Goal: Information Seeking & Learning: Learn about a topic

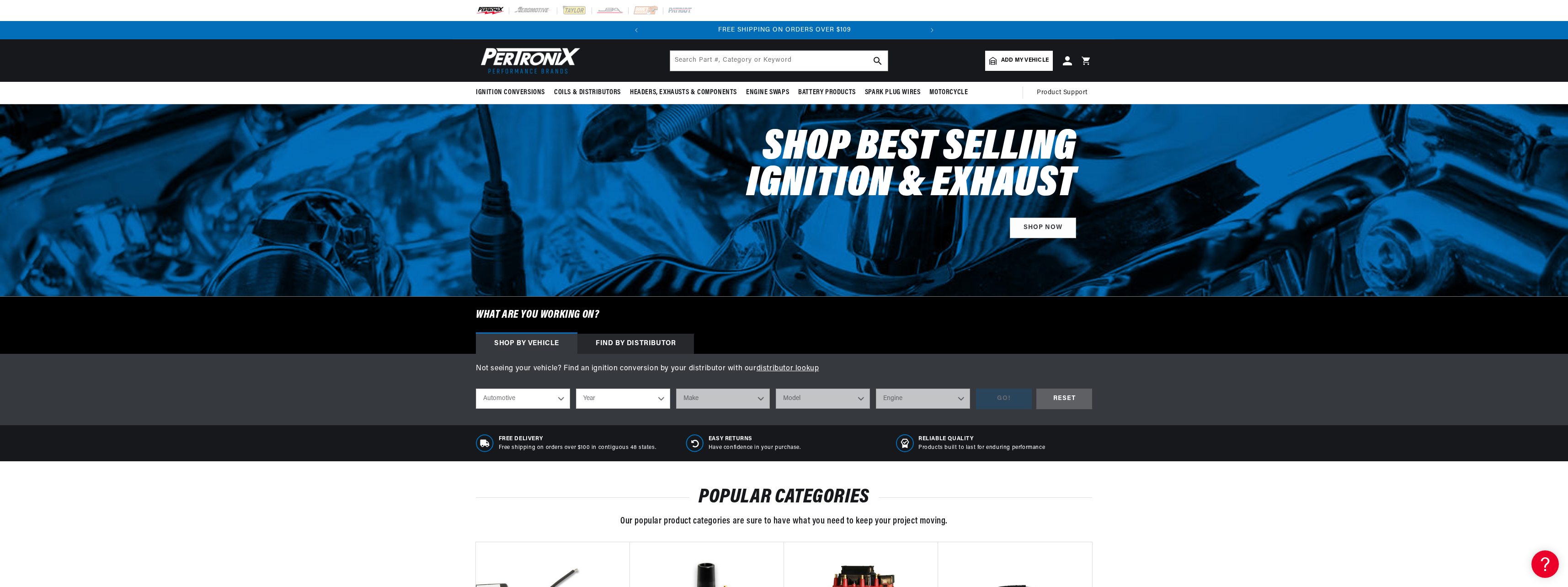
click at [561, 399] on select "Automotive Agricultural Industrial Marine Motorcycle" at bounding box center [522, 399] width 94 height 20
click at [630, 398] on select "Year 2024 2023 2022 2021 2020 2019 2018 2017 2016 2015 2014 2013 2012 2011 2010…" at bounding box center [622, 399] width 94 height 20
select select "1973"
click at [576, 389] on select "Year 2024 2023 2022 2021 2020 2019 2018 2017 2016 2015 2014 2013 2012 2011 2010…" at bounding box center [622, 399] width 94 height 20
select select "1973"
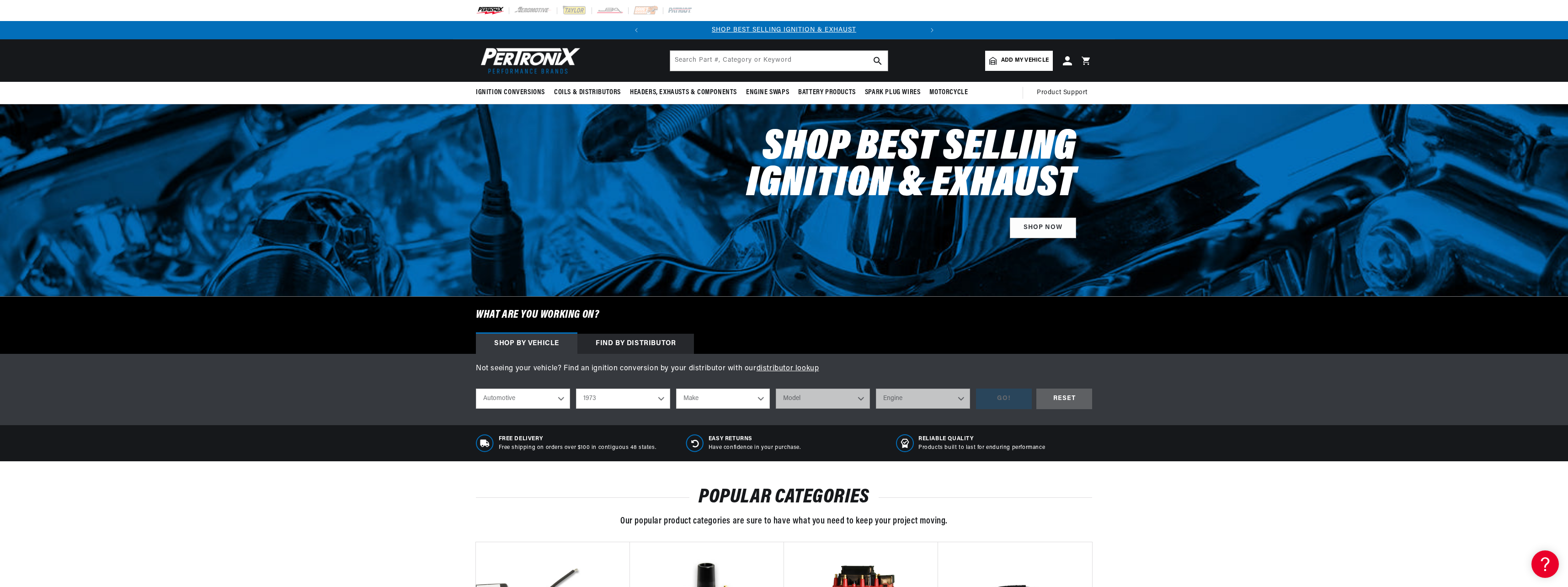
click at [720, 403] on select "Make Alfa Romeo American Motors Aston Martin Audi Austin Avanti Bentley BMW Bui…" at bounding box center [723, 399] width 94 height 20
select select "Ford"
click at [676, 389] on select "Make Alfa Romeo American Motors Aston Martin Audi Austin Avanti Bentley BMW Bui…" at bounding box center [723, 399] width 94 height 20
select select "Ford"
click at [839, 402] on select "Model Bronco Country Sedan Country Squire Courier Custom 500 E-100 Econoline E-…" at bounding box center [822, 399] width 94 height 20
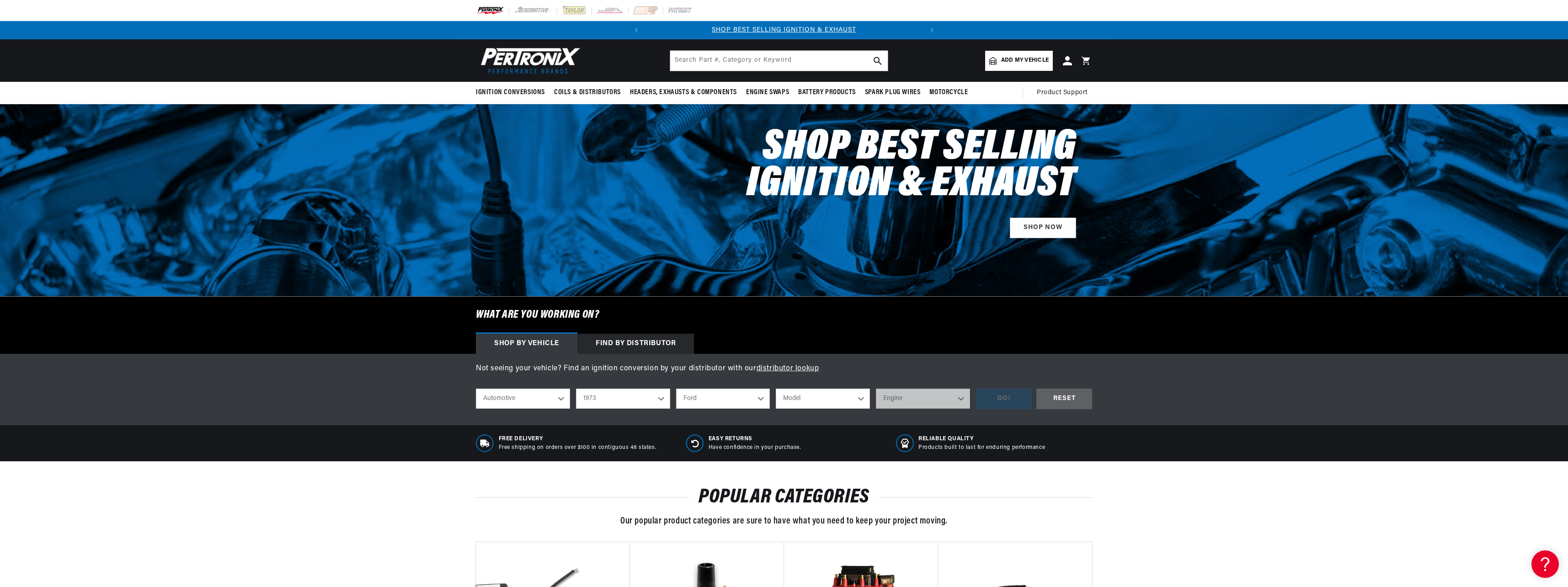
select select "Bronco"
click at [775, 389] on select "Model Bronco Country Sedan Country Squire Courier Custom 500 E-100 Econoline E-…" at bounding box center [822, 399] width 94 height 20
select select "Bronco"
click at [939, 401] on select "Engine 2.8L 200cid / 3.3L 289cid / 4.7L 302cid / 5.0L" at bounding box center [922, 399] width 94 height 20
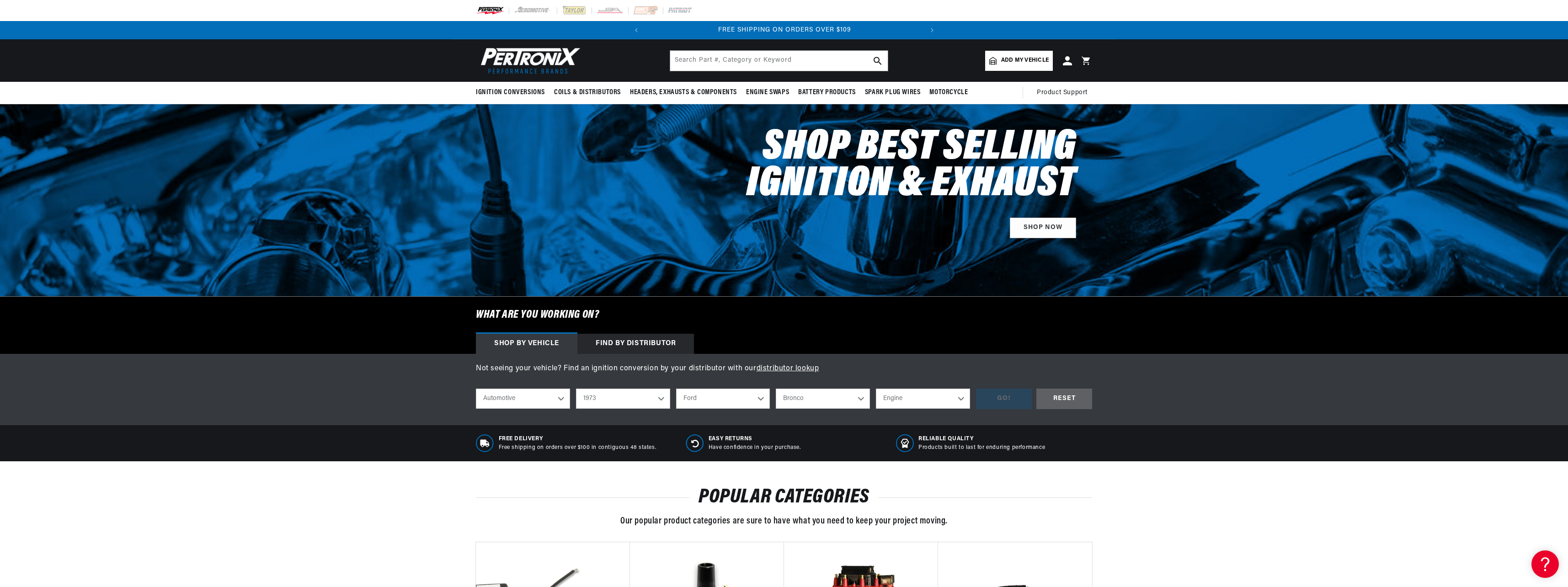
select select "302cid-5.0L"
click at [876, 389] on select "Engine 2.8L 200cid / 3.3L 289cid / 4.7L 302cid / 5.0L" at bounding box center [922, 399] width 94 height 20
select select "302cid-5.0L"
click at [1015, 400] on div "GO!" at bounding box center [1004, 399] width 56 height 21
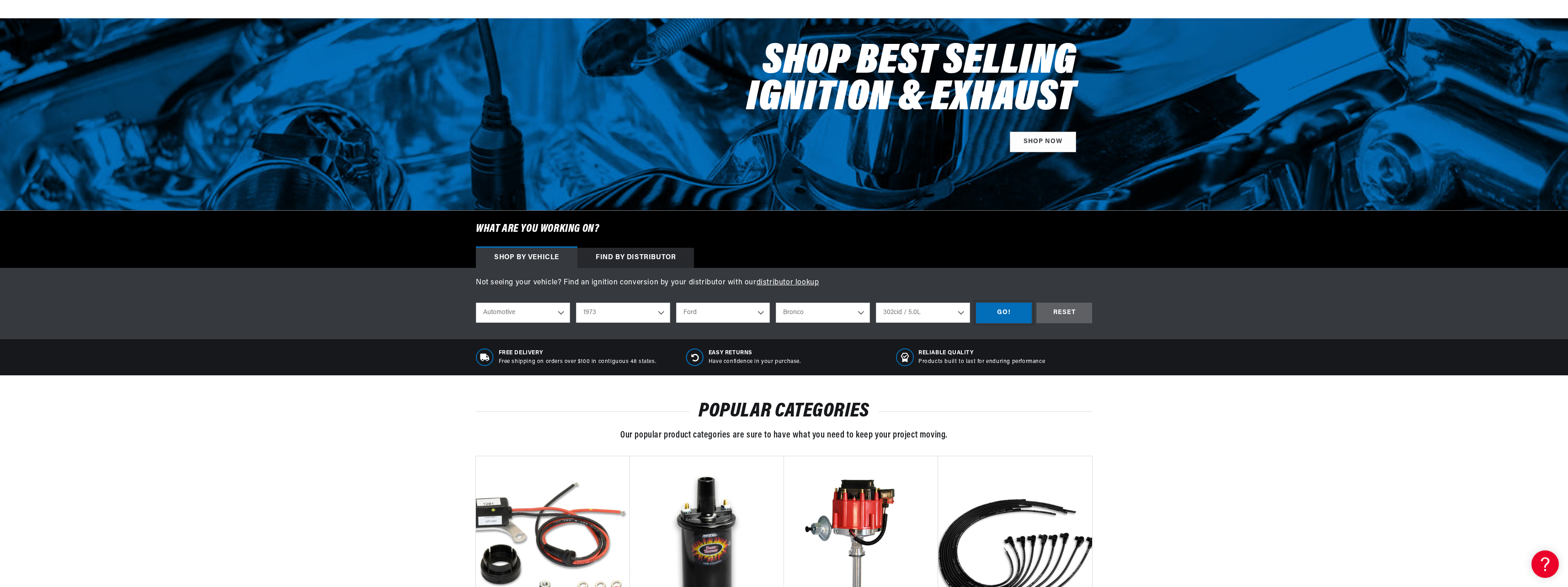
scroll to position [229, 0]
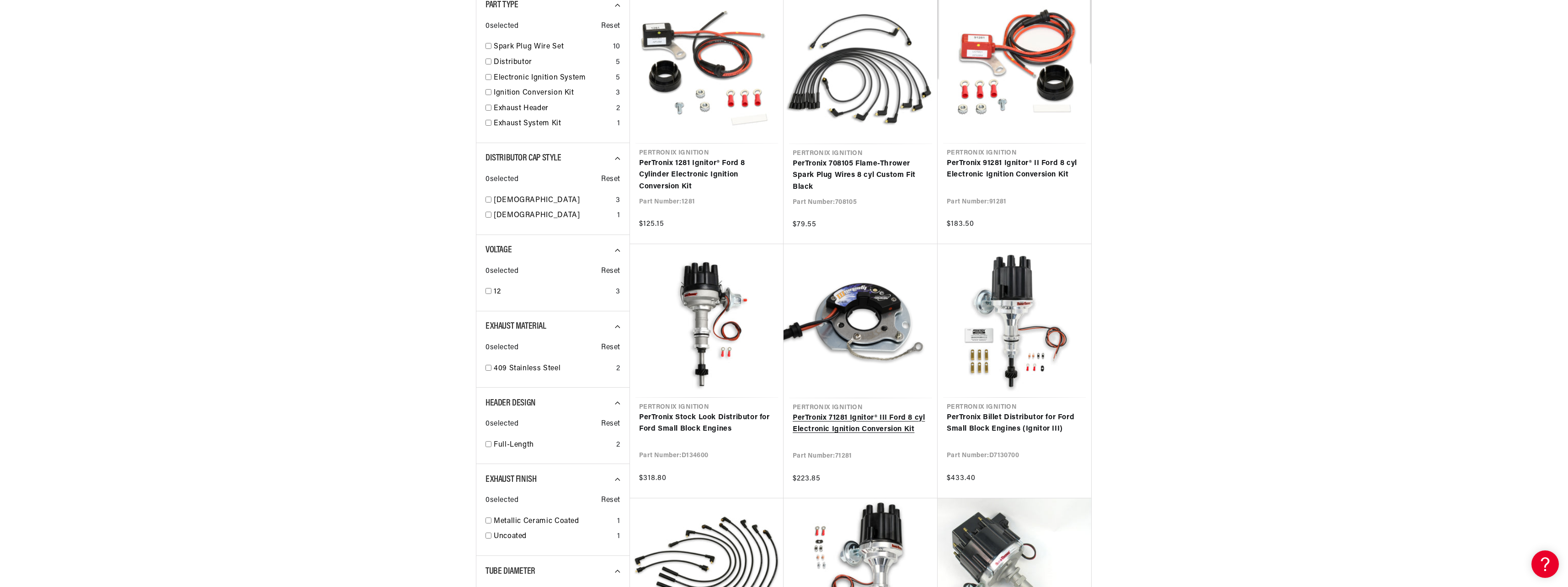
scroll to position [0, 277]
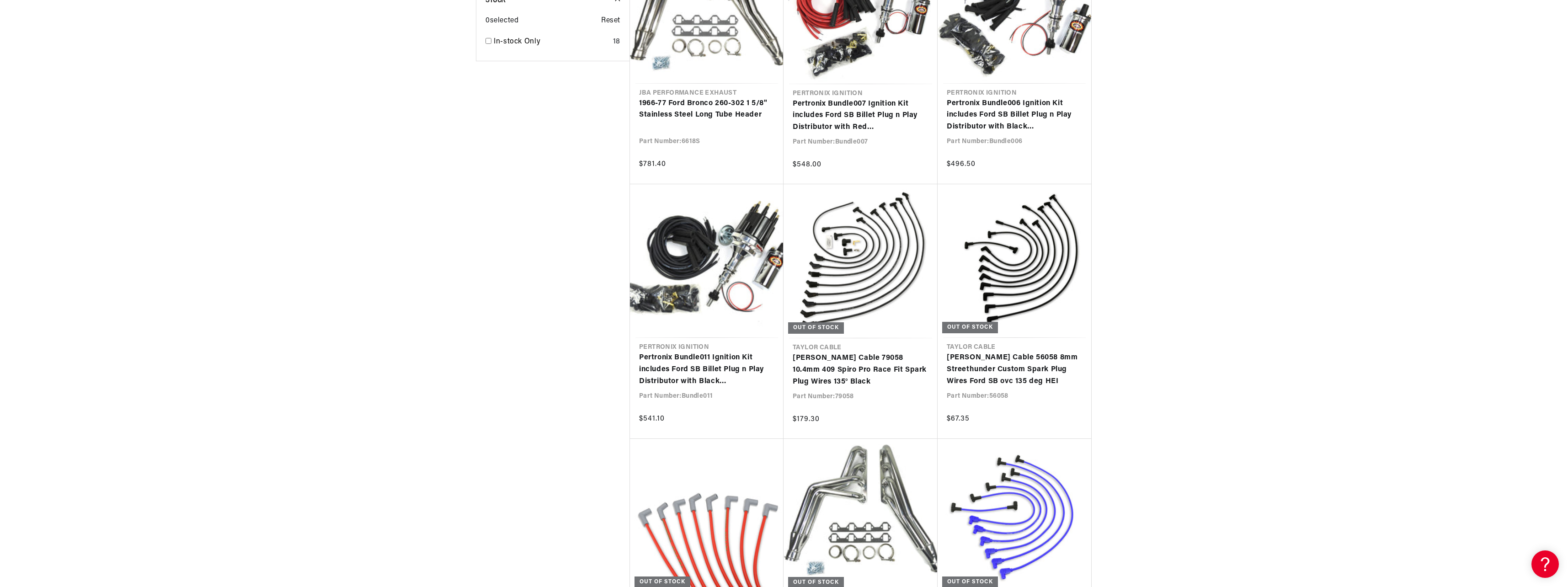
scroll to position [1647, 0]
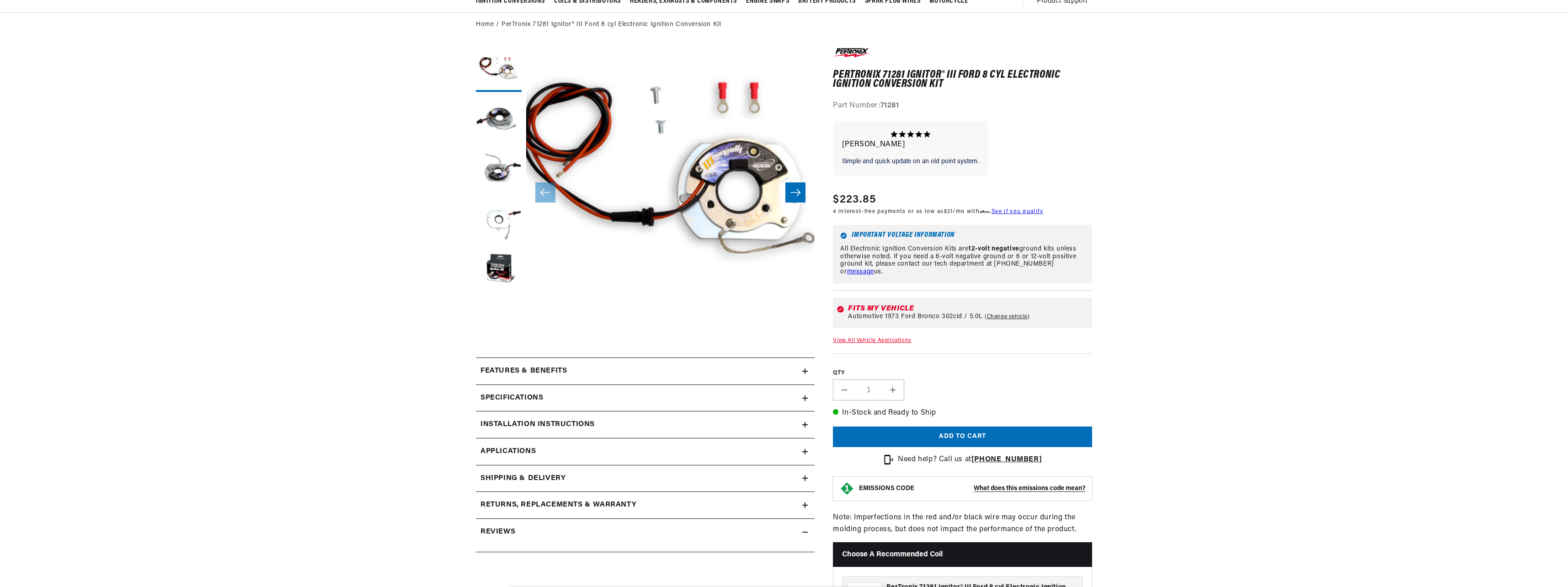
scroll to position [29, 0]
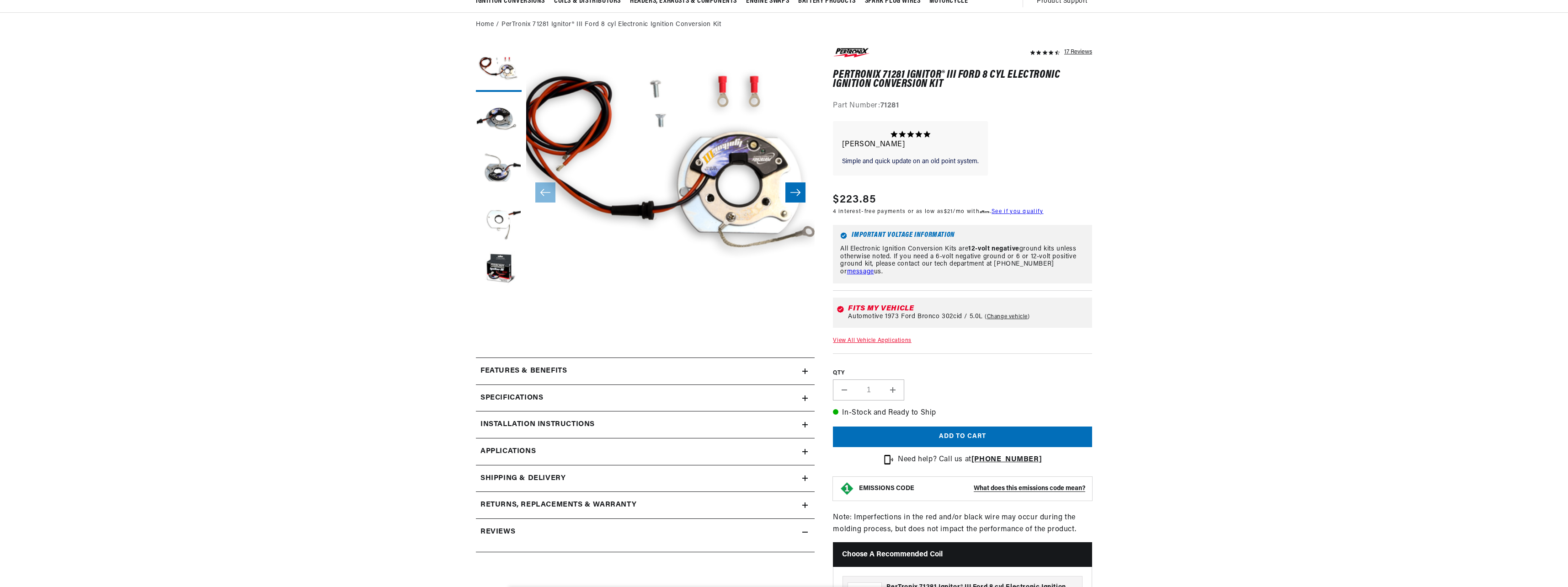
click at [618, 376] on div "Features & Benefits" at bounding box center [638, 371] width 326 height 12
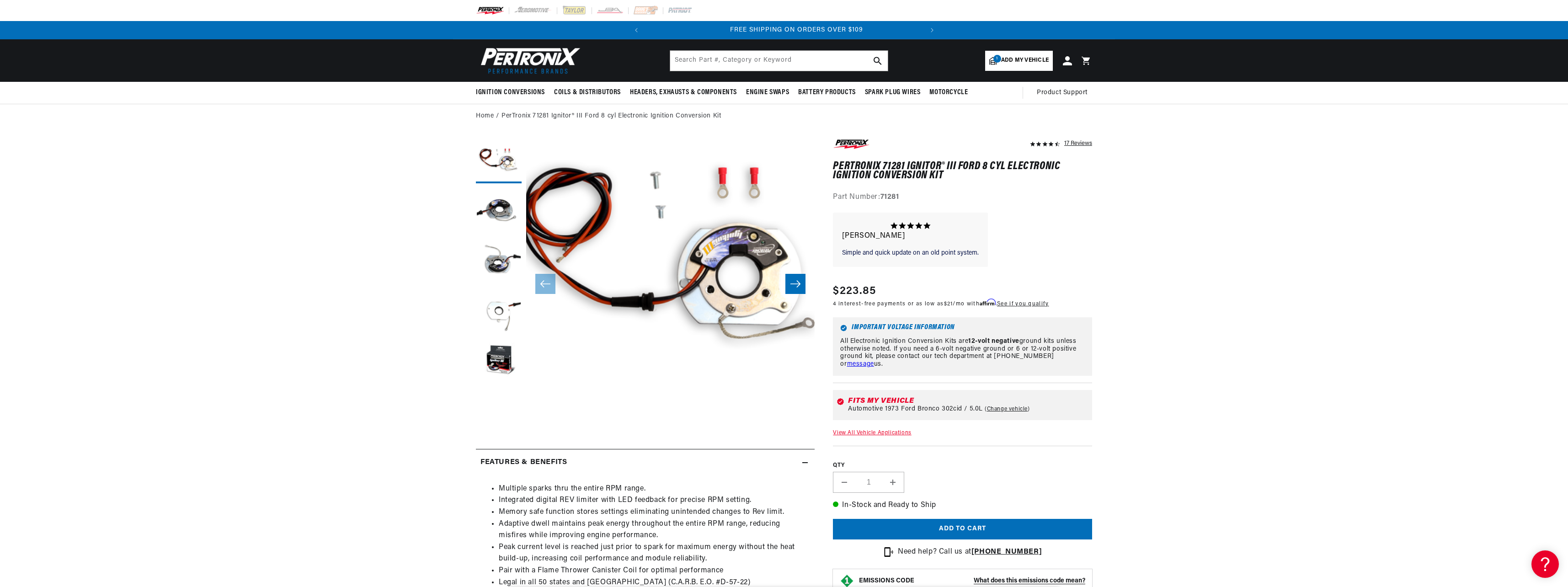
scroll to position [0, 277]
click at [507, 203] on button "Load image 2 in gallery view" at bounding box center [498, 211] width 46 height 46
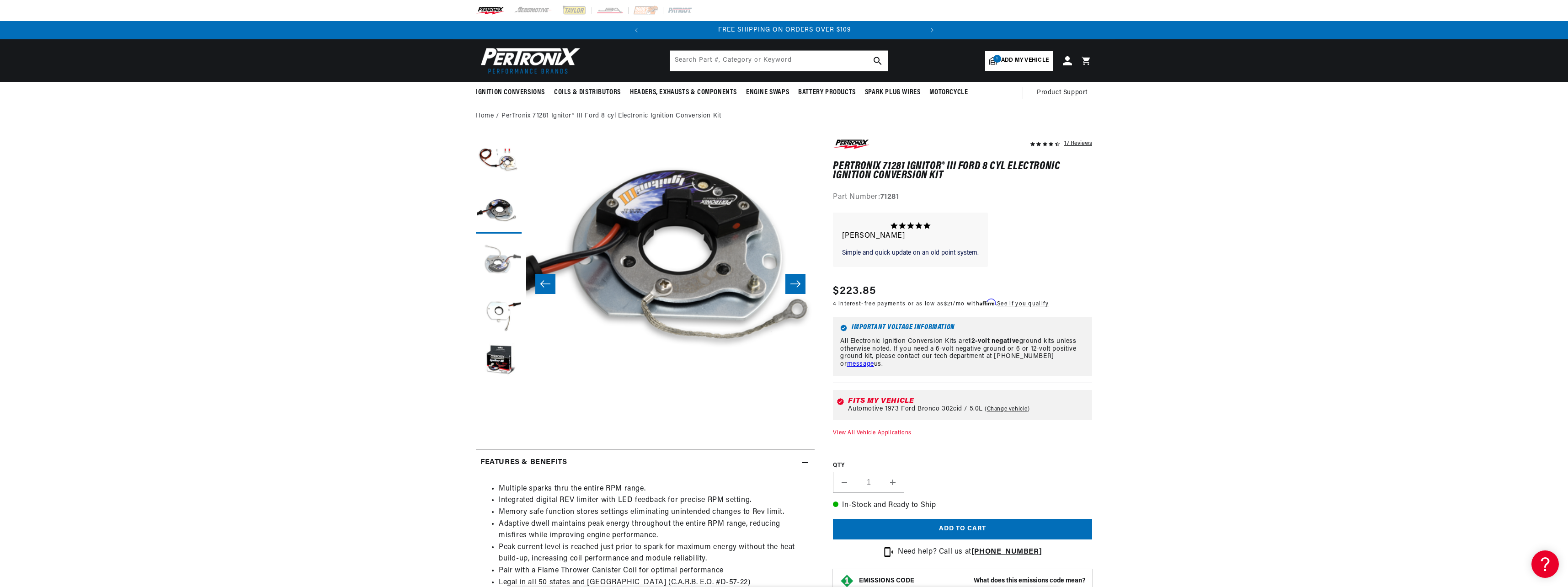
scroll to position [29, 288]
click at [504, 253] on button "Load image 3 in gallery view" at bounding box center [498, 261] width 46 height 46
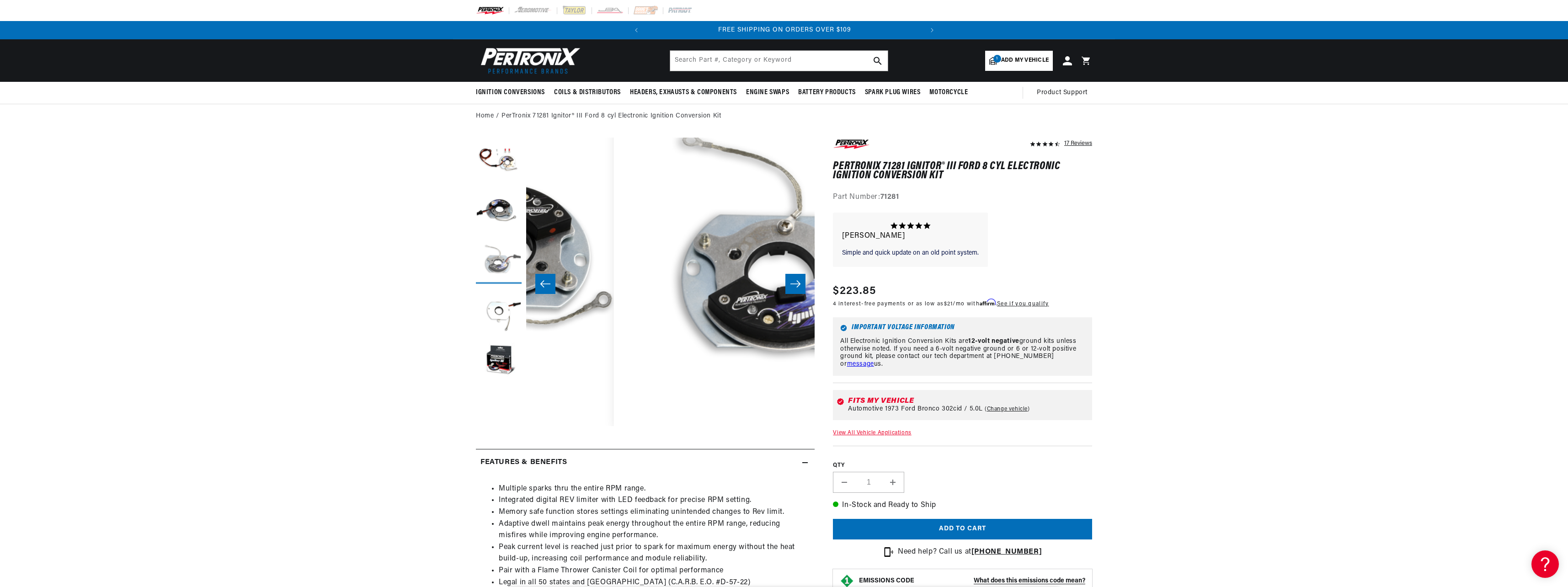
scroll to position [29, 578]
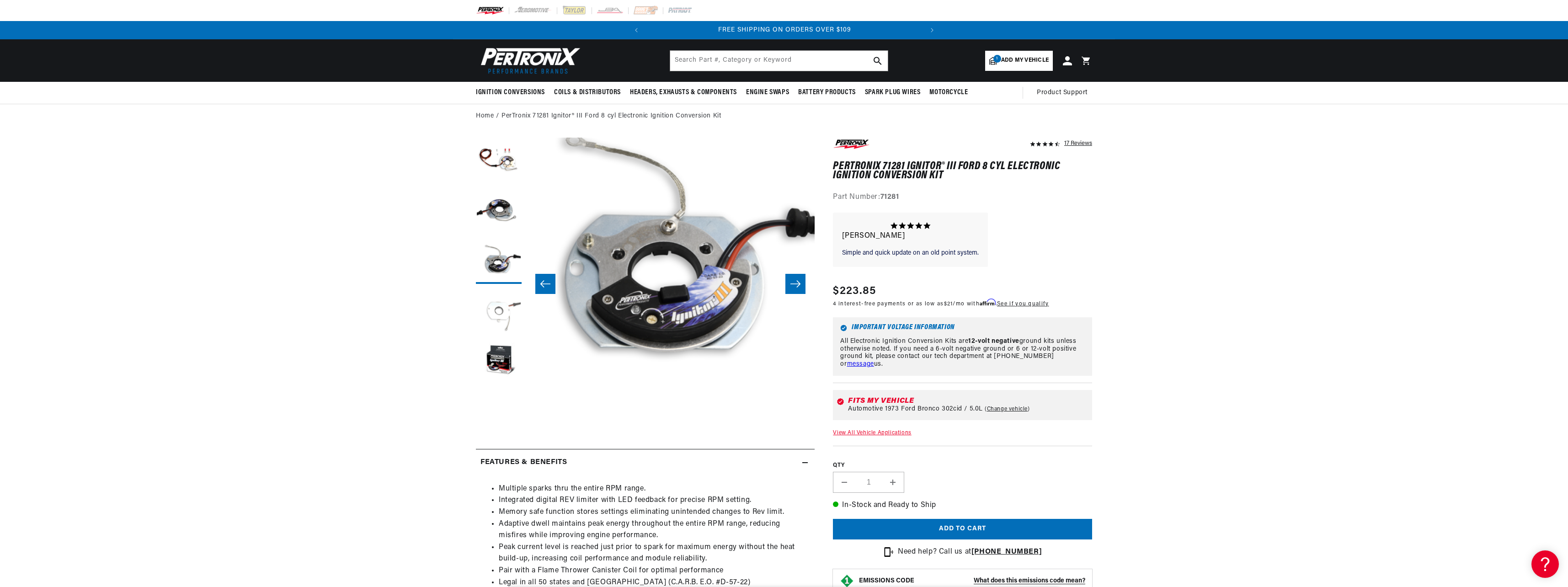
click at [504, 307] on button "Load image 4 in gallery view" at bounding box center [498, 311] width 46 height 46
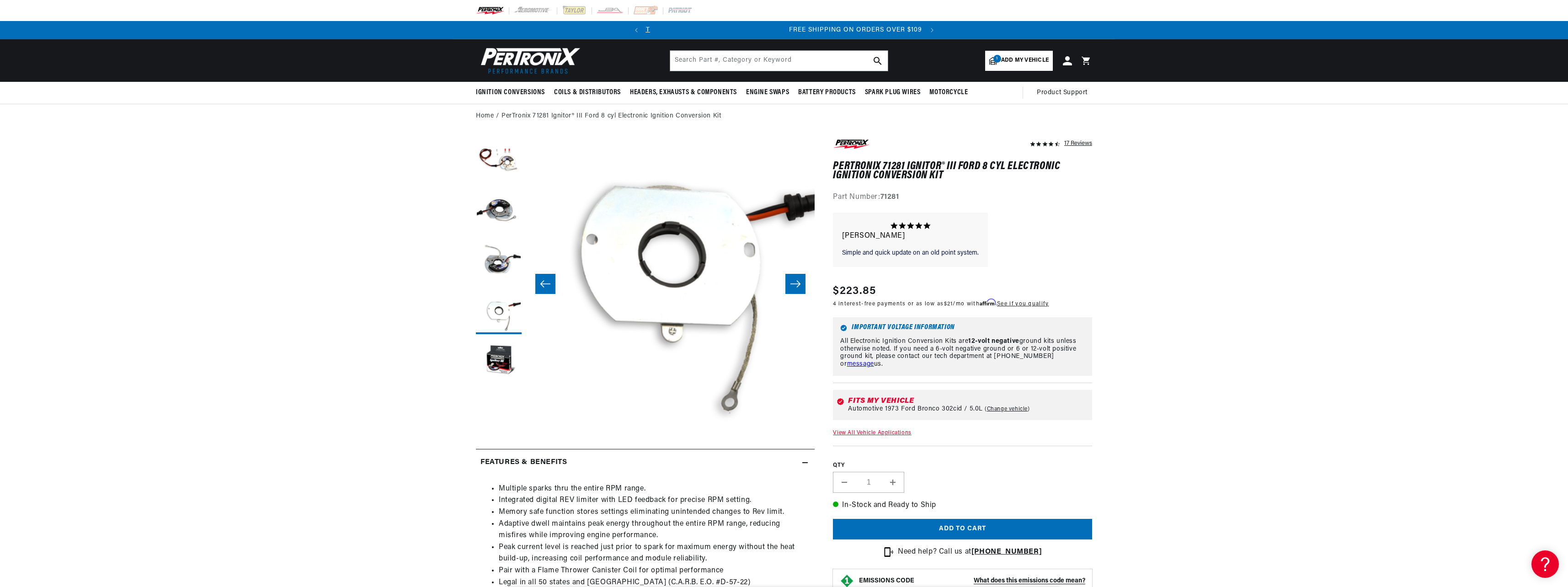
scroll to position [0, 277]
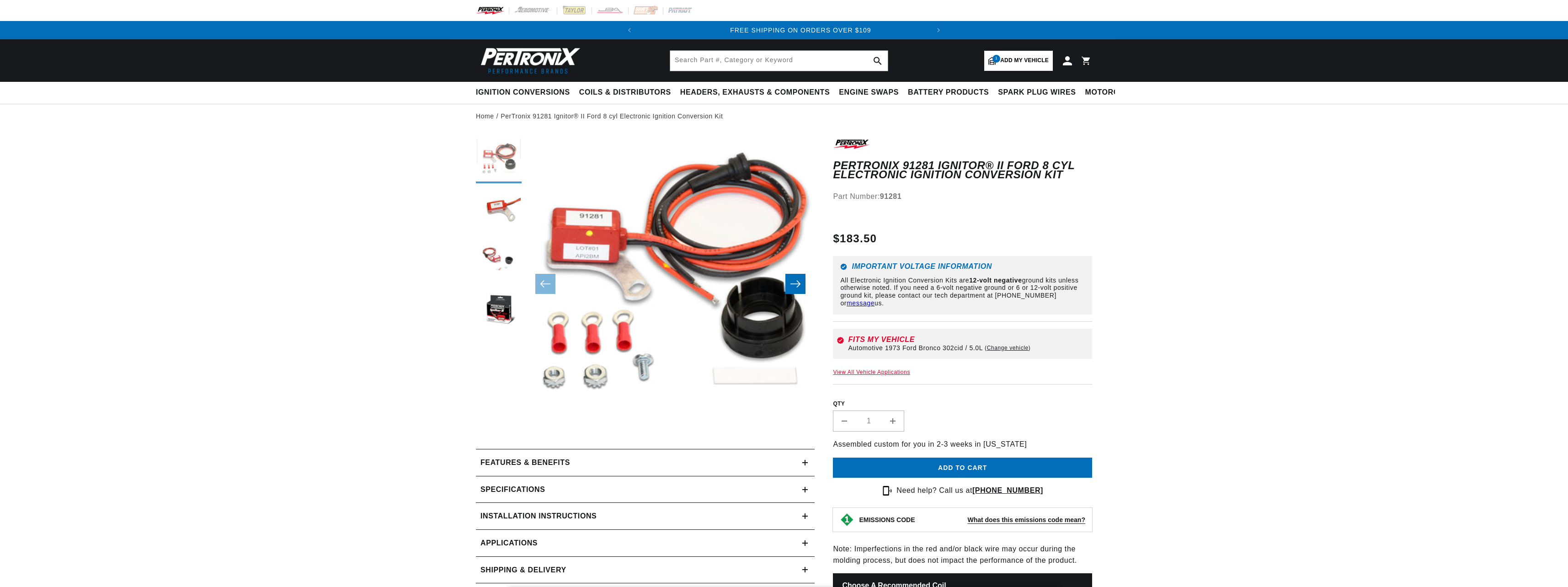
scroll to position [0, 291]
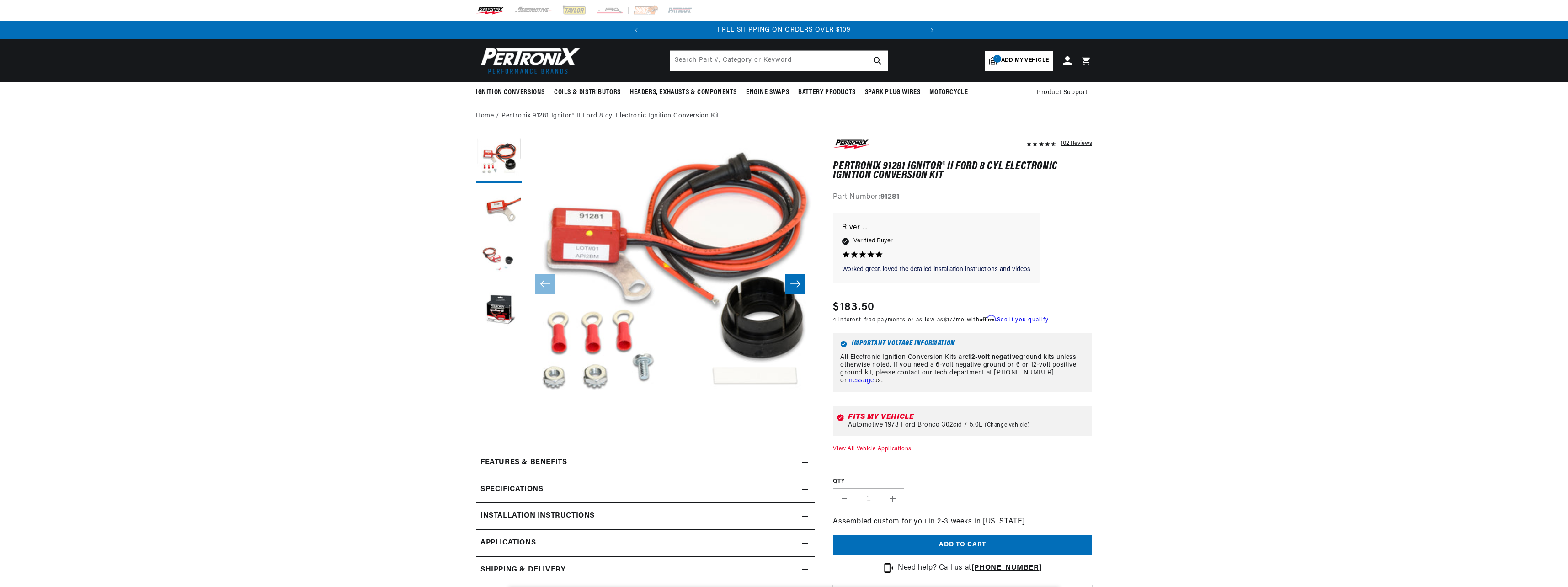
click at [793, 286] on icon "Slide right" at bounding box center [795, 284] width 10 height 7
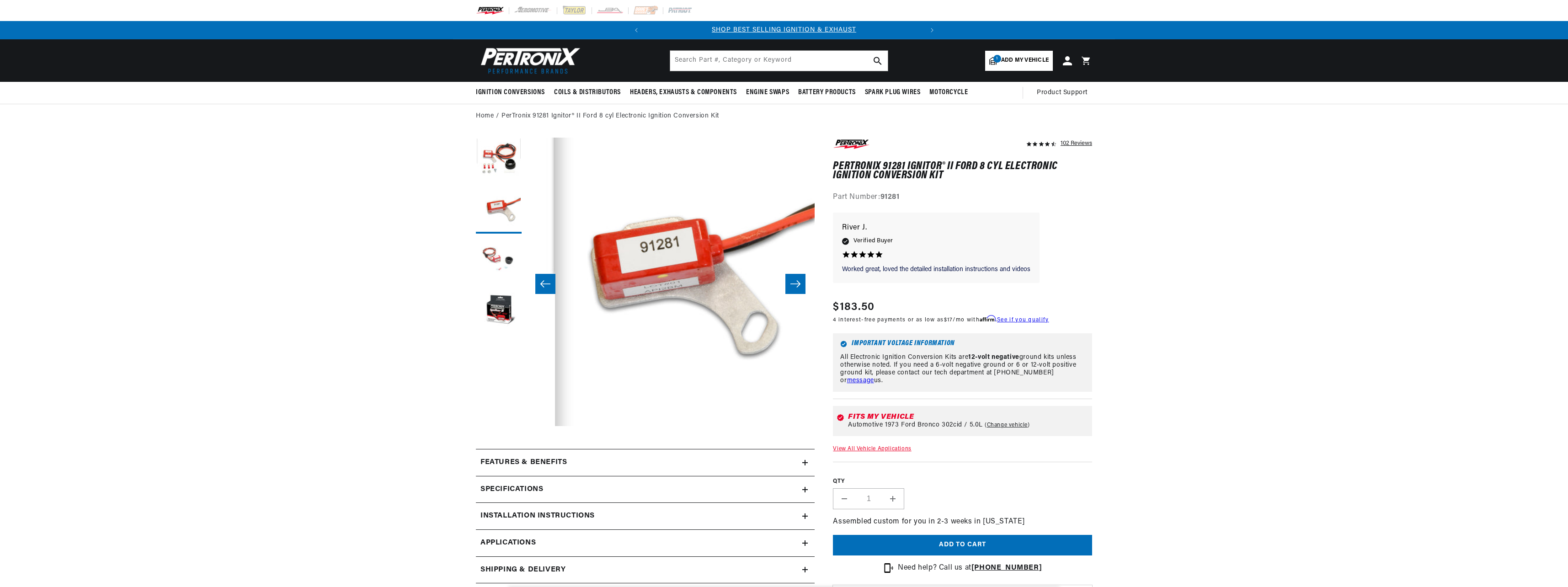
scroll to position [0, 0]
click at [794, 284] on icon "Slide right" at bounding box center [795, 284] width 10 height 7
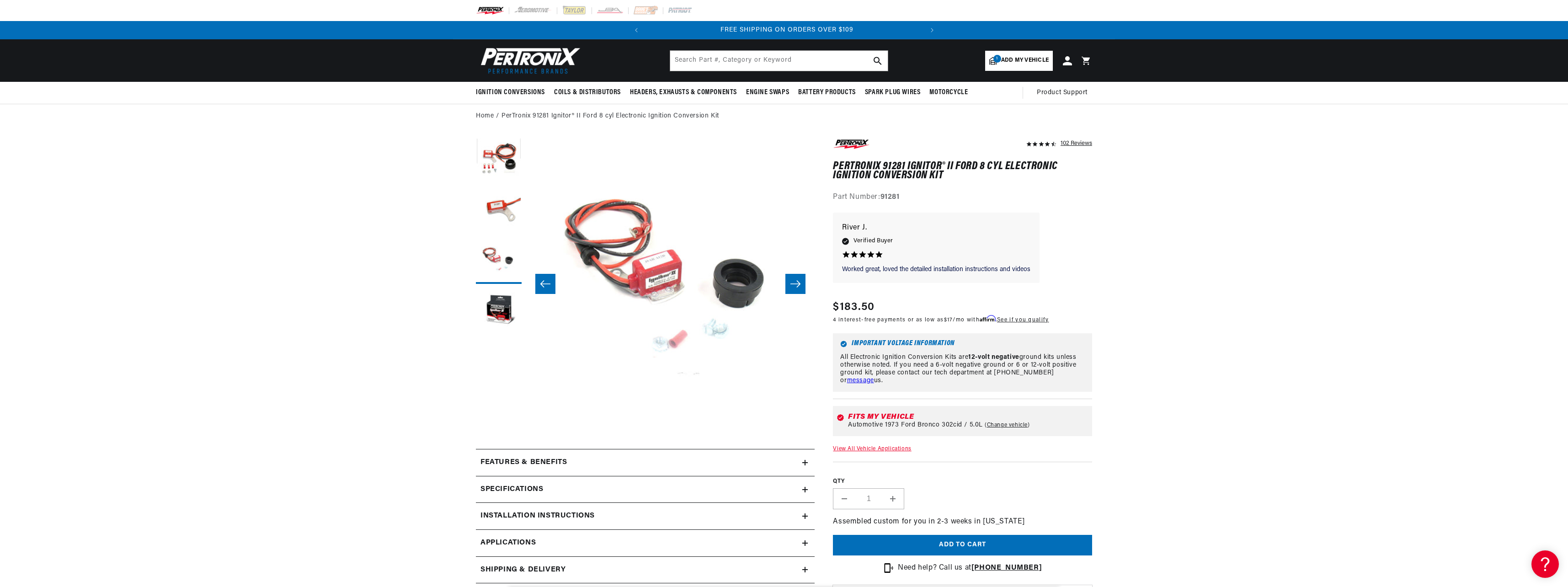
scroll to position [0, 277]
click at [794, 284] on icon "Slide right" at bounding box center [795, 284] width 10 height 7
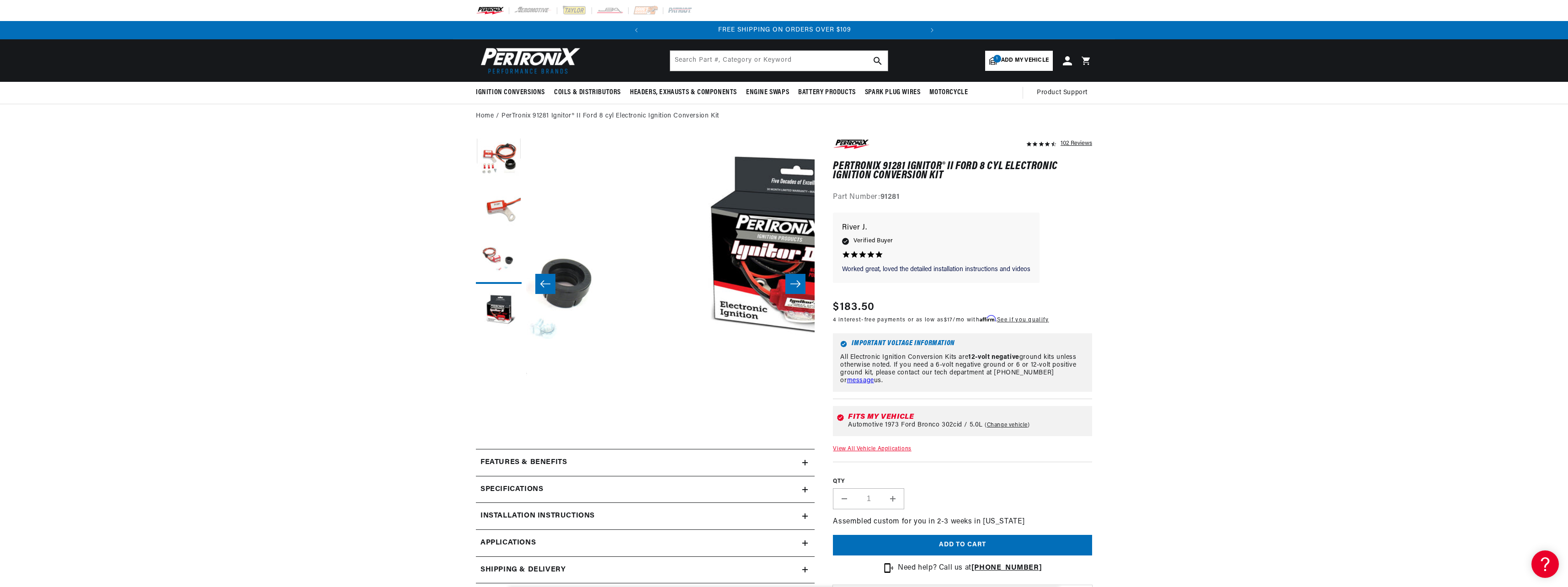
scroll to position [0, 866]
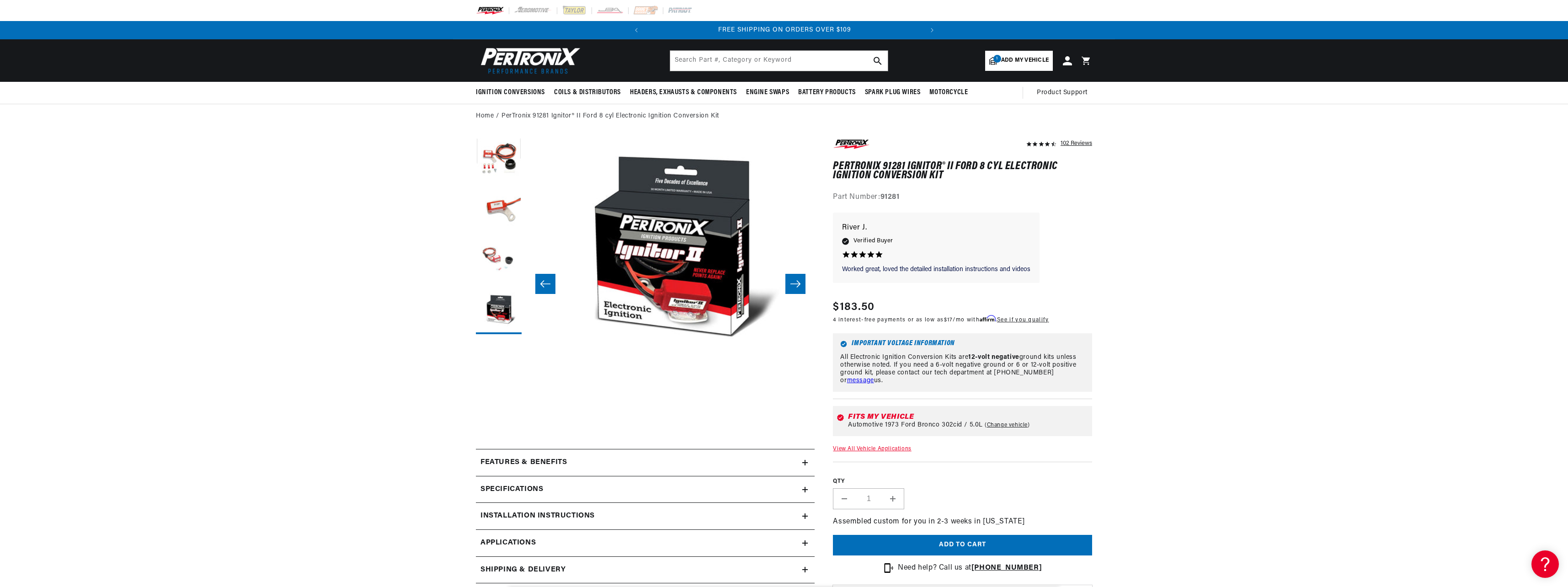
click at [794, 284] on icon "Slide right" at bounding box center [795, 284] width 10 height 7
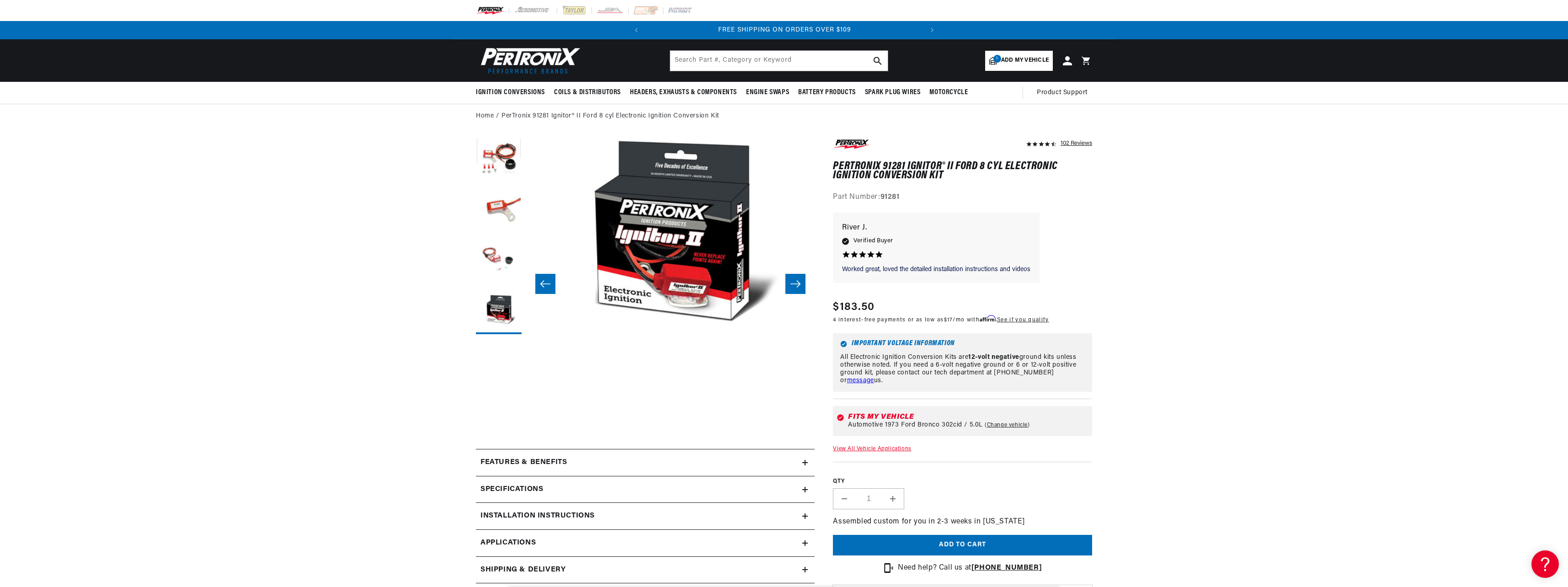
scroll to position [29, 866]
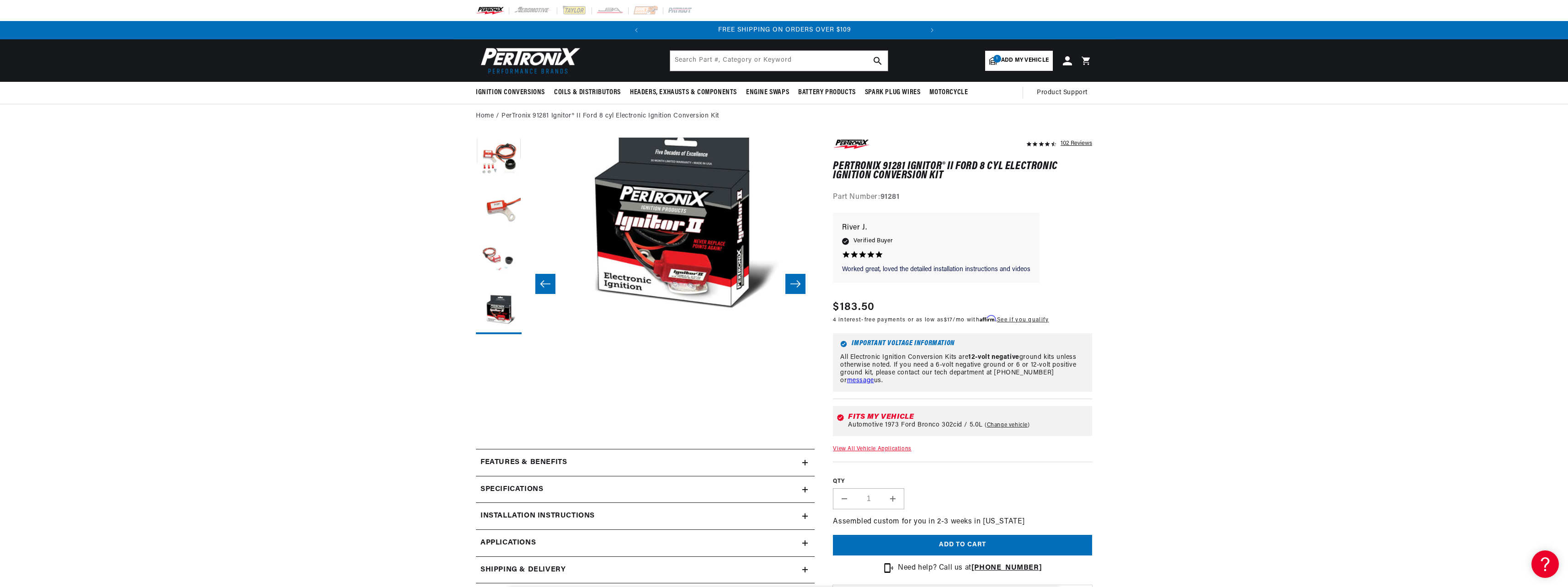
click at [806, 461] on icon at bounding box center [805, 462] width 5 height 5
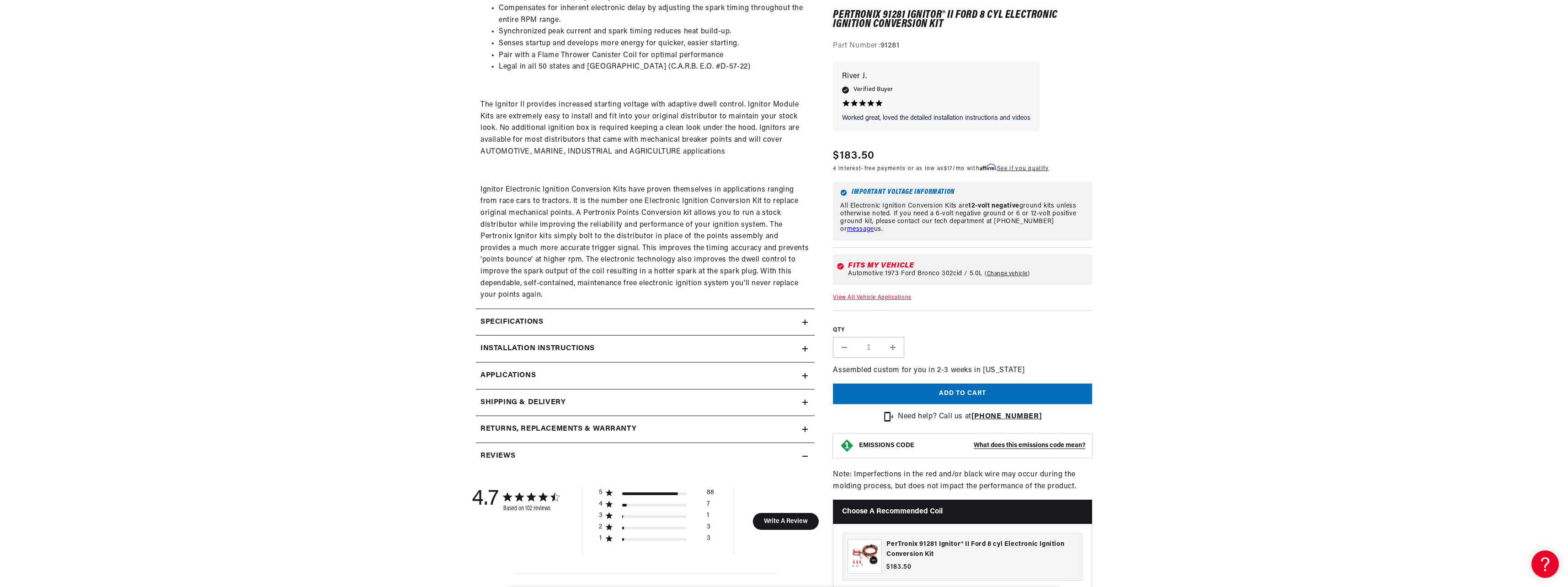
scroll to position [549, 0]
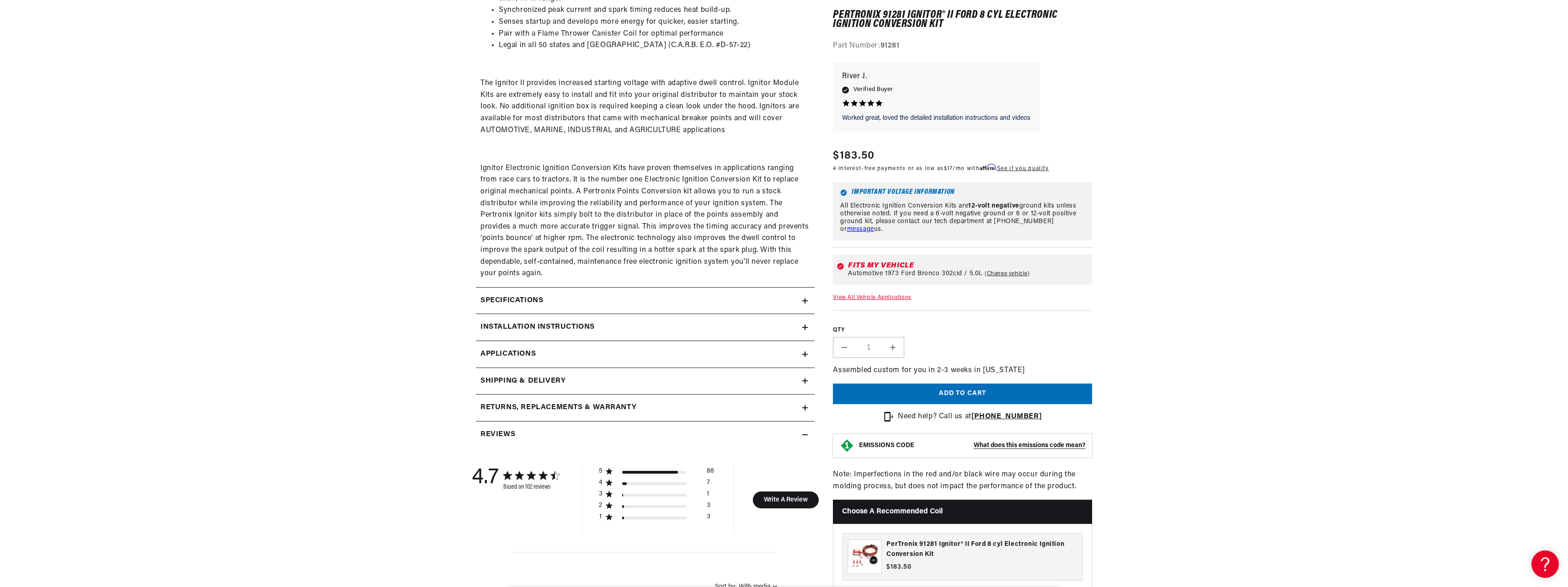
click at [616, 334] on summary "Installation instructions" at bounding box center [645, 328] width 338 height 27
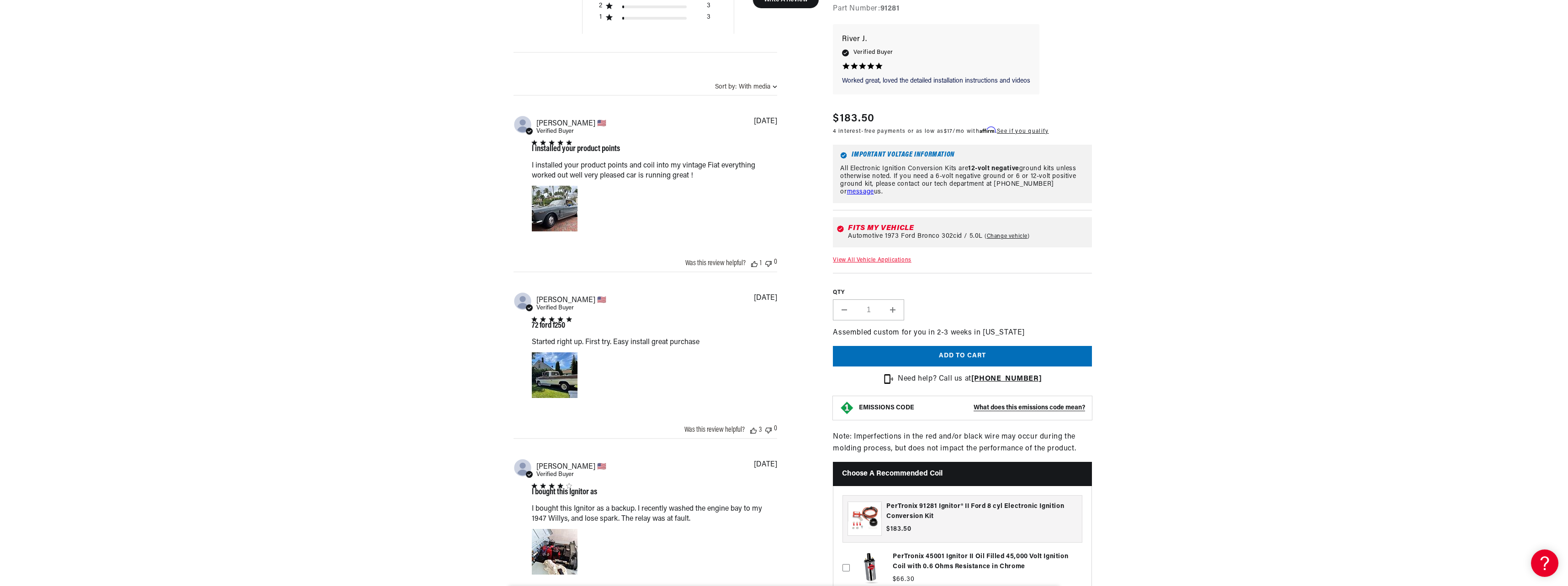
scroll to position [1096, 0]
click at [551, 375] on div "Image of Review by Glen B. on July 27, 22 number 1" at bounding box center [554, 375] width 46 height 46
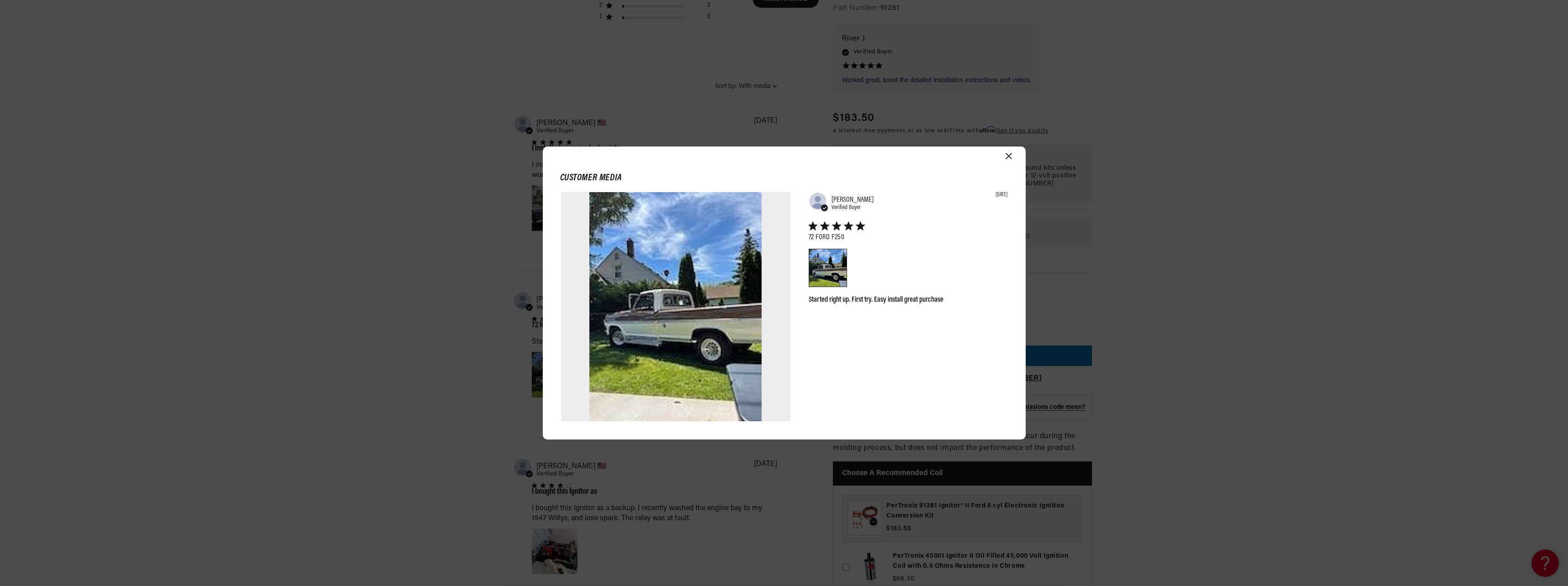
scroll to position [0, 277]
click at [1012, 157] on header "Customer media" at bounding box center [784, 174] width 483 height 38
click at [1007, 157] on icon "Close modal" at bounding box center [1008, 156] width 6 height 6
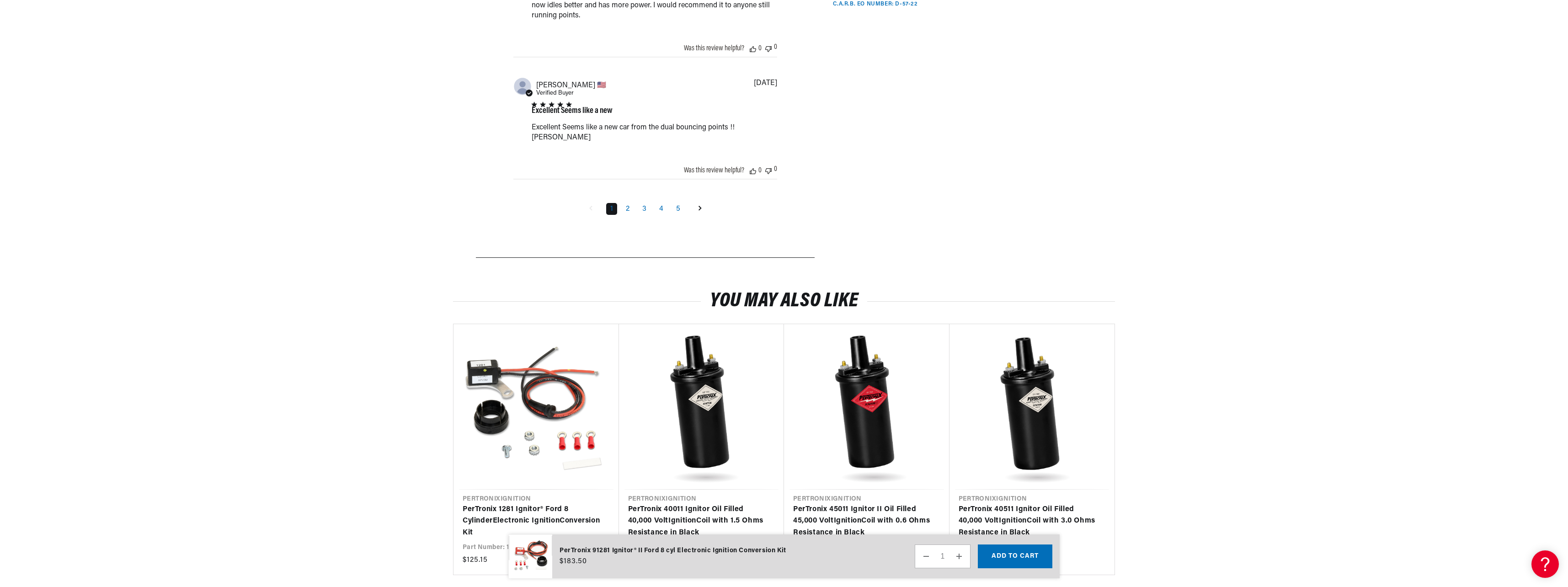
scroll to position [0, 0]
